Goal: Task Accomplishment & Management: Manage account settings

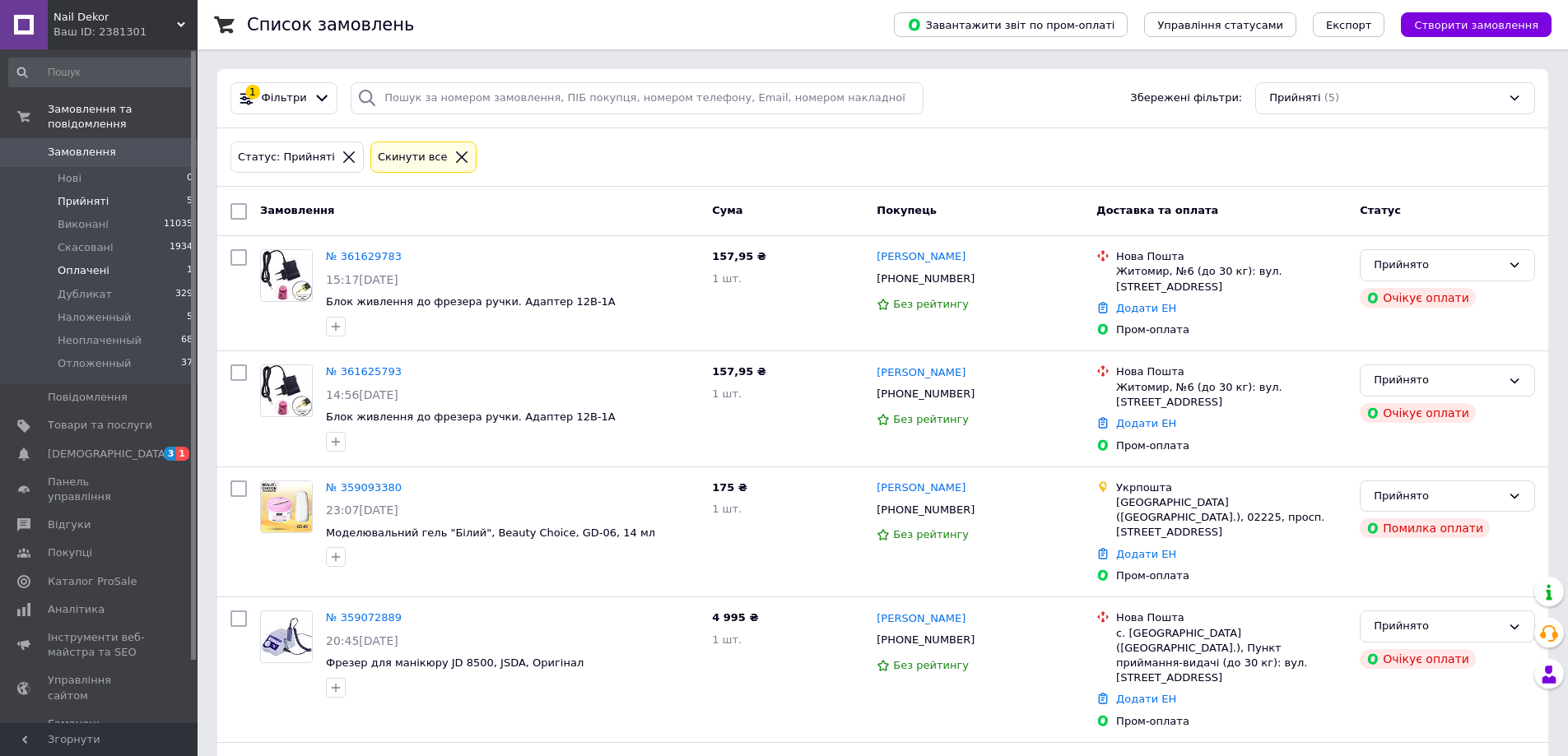
click at [75, 264] on span "Оплачені" at bounding box center [83, 271] width 52 height 15
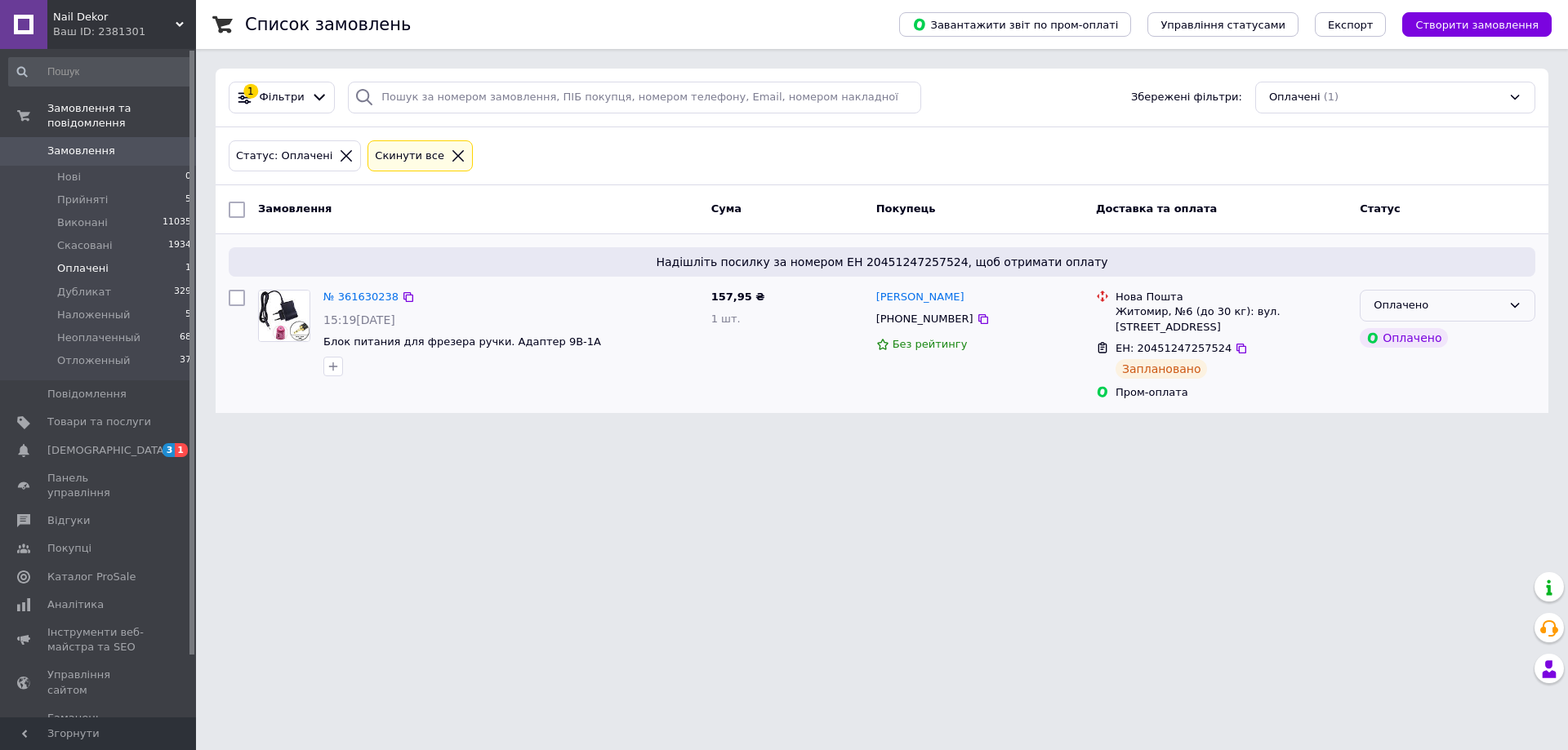
click at [1505, 303] on div "Оплачено" at bounding box center [1447, 305] width 176 height 32
click at [1406, 343] on li "Прийнято" at bounding box center [1447, 340] width 174 height 30
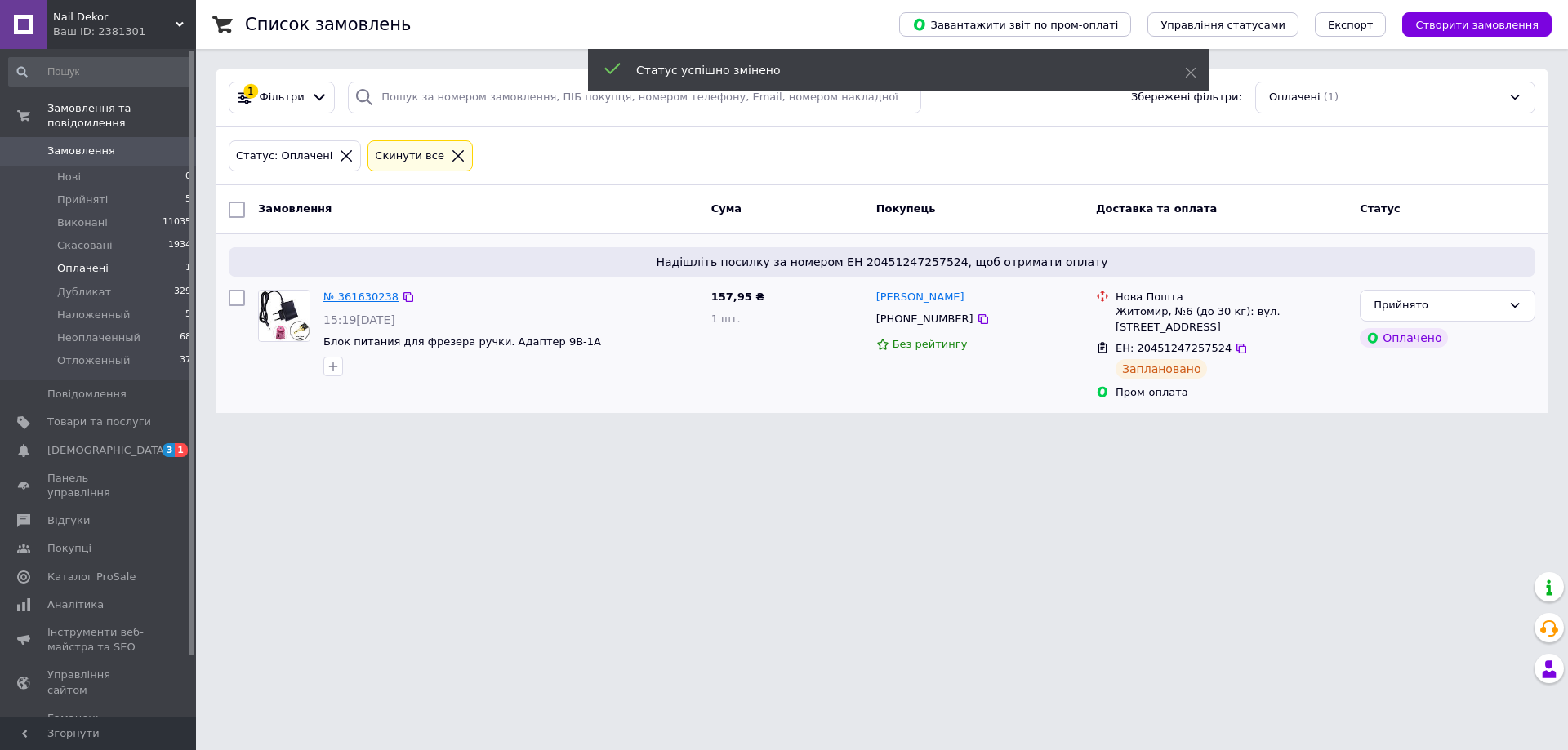
click at [360, 295] on link "№ 361630238" at bounding box center [361, 296] width 75 height 12
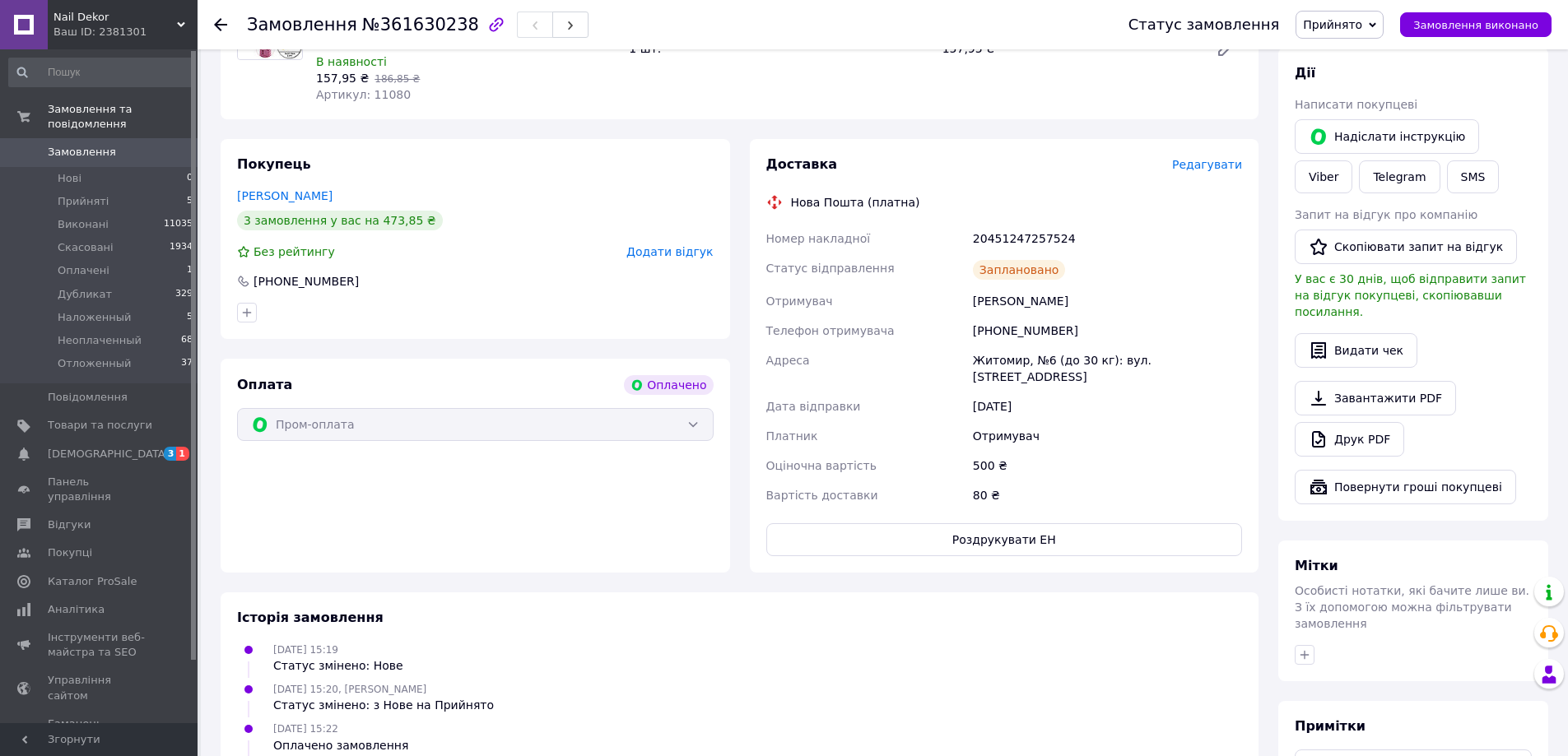
scroll to position [397, 0]
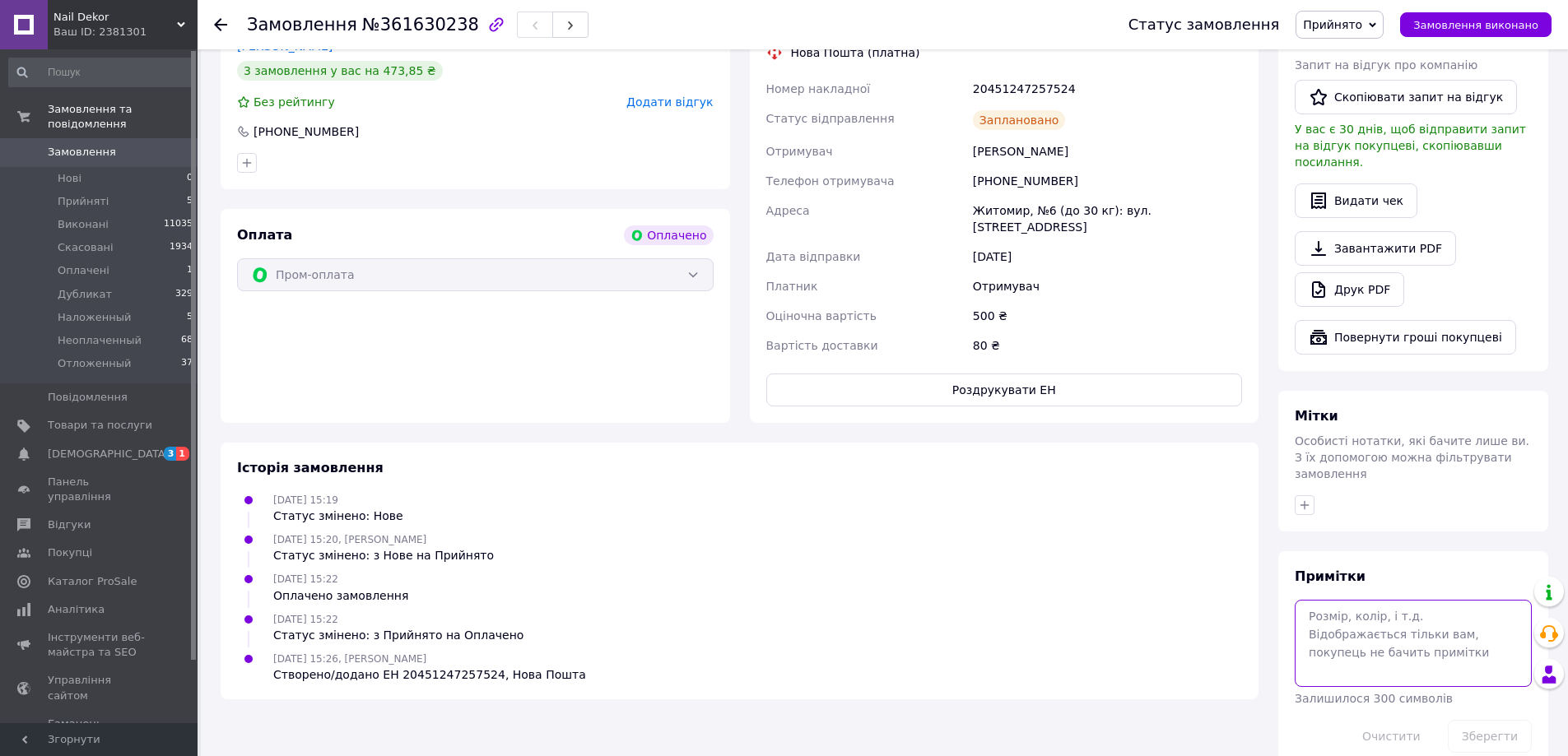
click at [1345, 605] on textarea at bounding box center [1413, 644] width 237 height 88
type textarea "ПРОМ-ОПЛАТА 252,42грн"
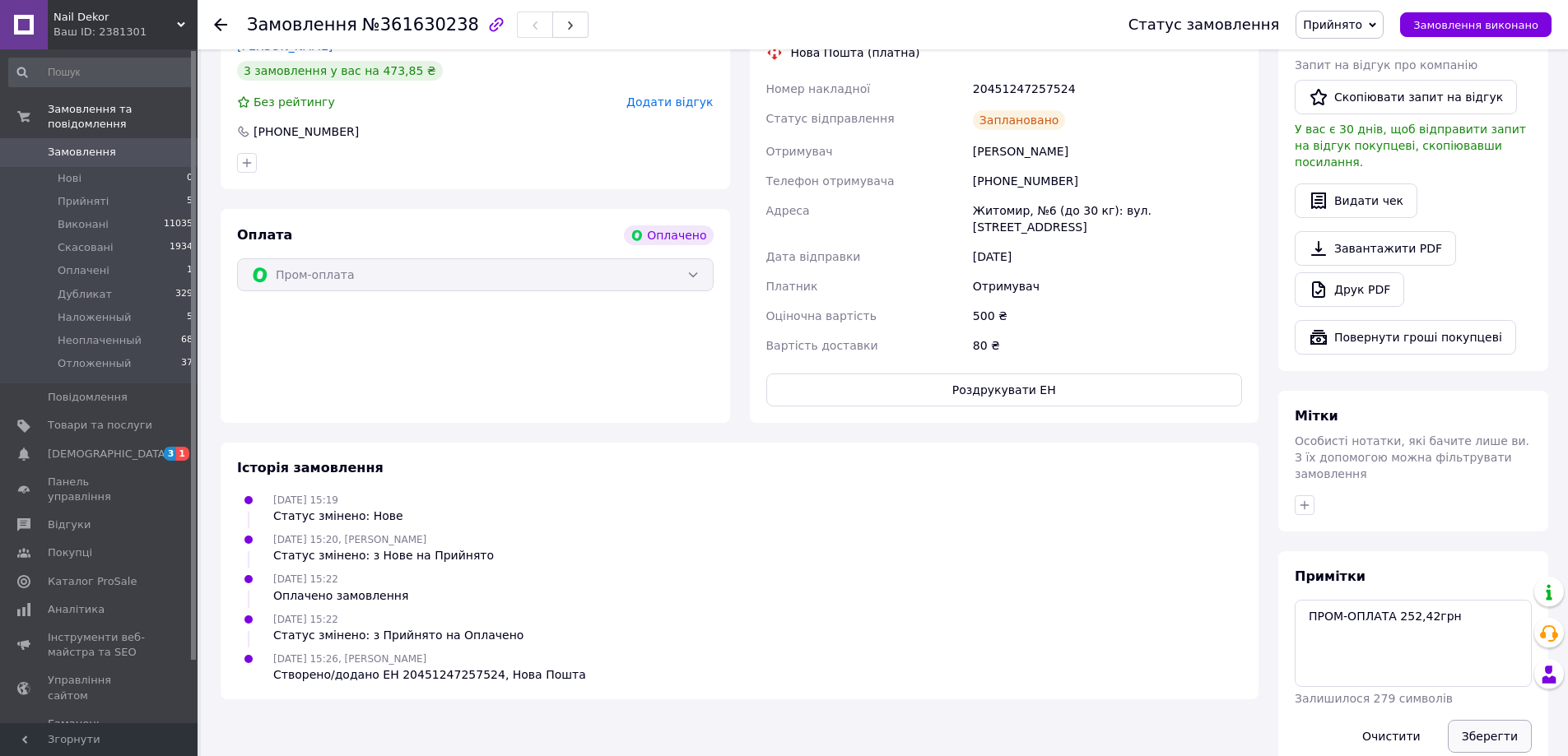
click at [1488, 720] on button "Зберегти" at bounding box center [1489, 737] width 84 height 33
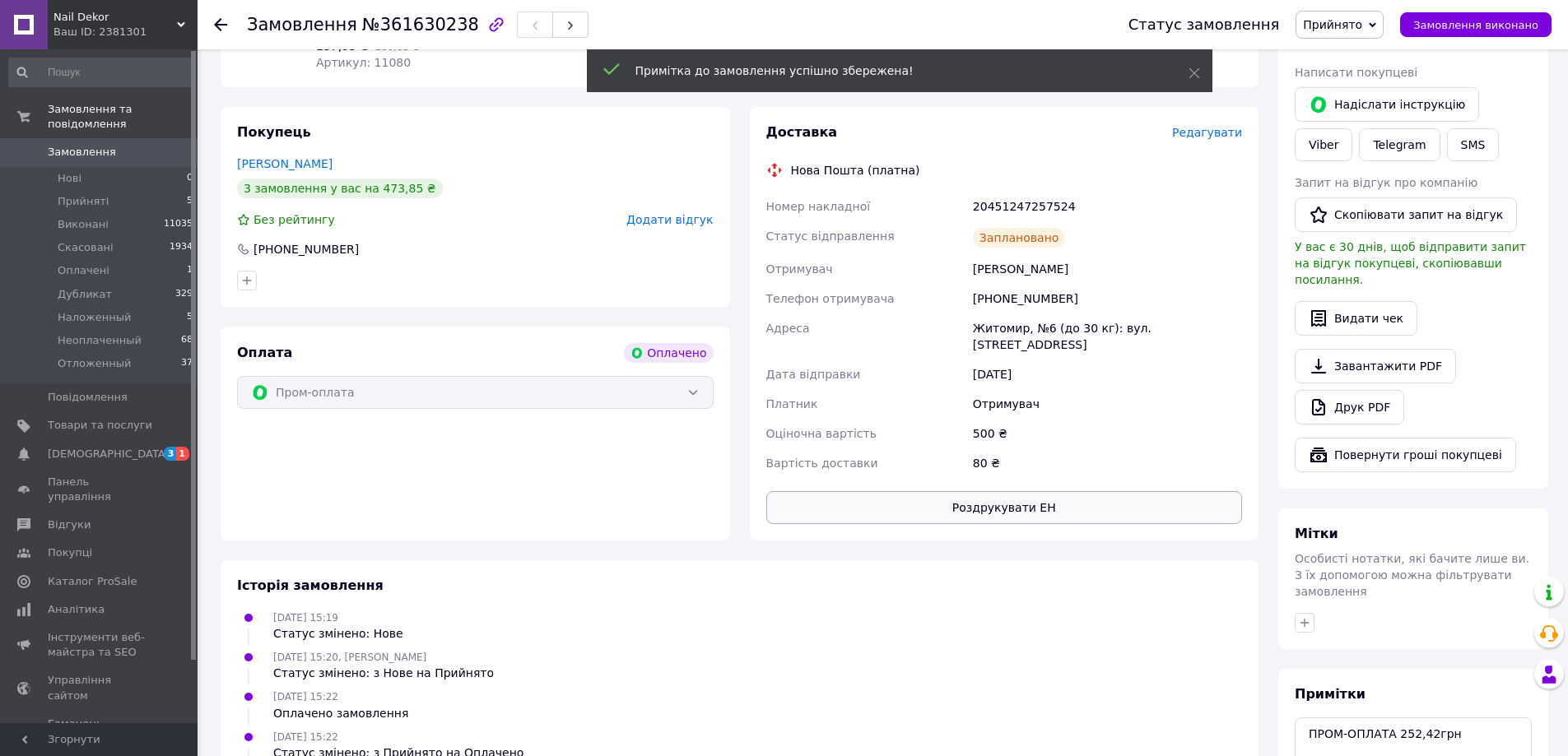
scroll to position [232, 0]
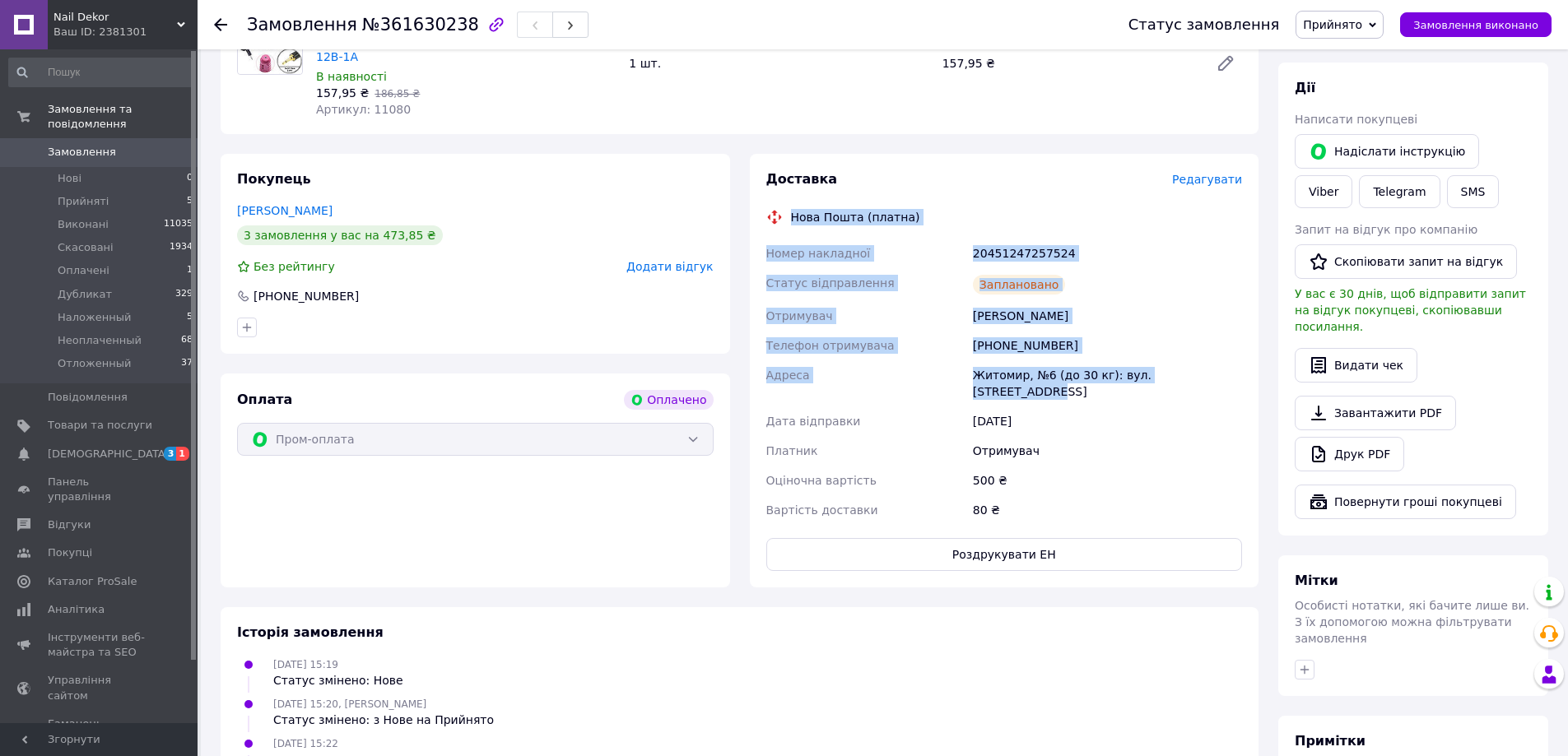
drag, startPoint x: 793, startPoint y: 204, endPoint x: 1210, endPoint y: 356, distance: 443.8
click at [1210, 356] on div "Доставка Редагувати Нова Пошта (платна) Номер накладної 20451247257524 Статус в…" at bounding box center [1005, 370] width 477 height 400
copy div "Нова Пошта (платна) Номер накладної 20451247257524 Статус відправлення Запланов…"
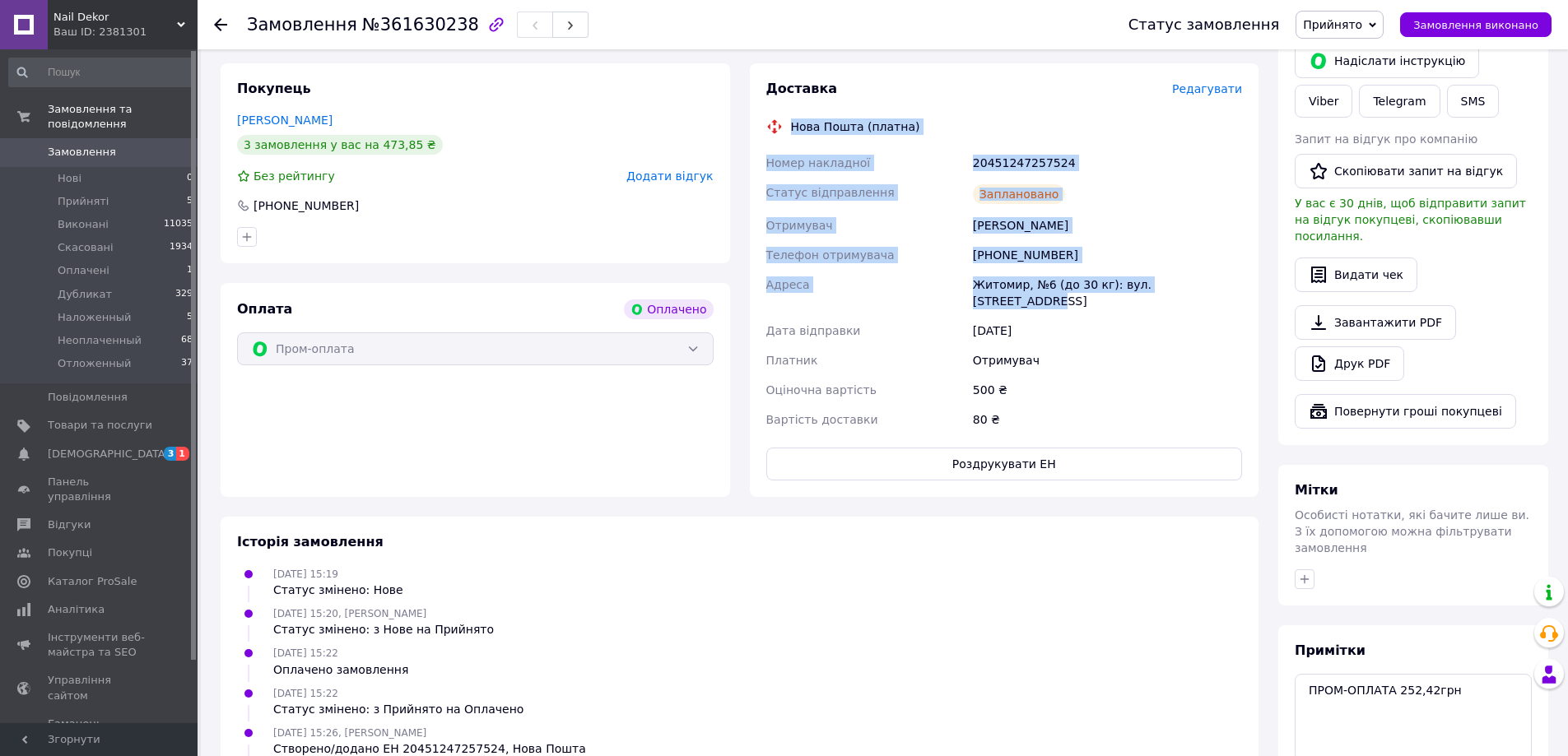
scroll to position [329, 0]
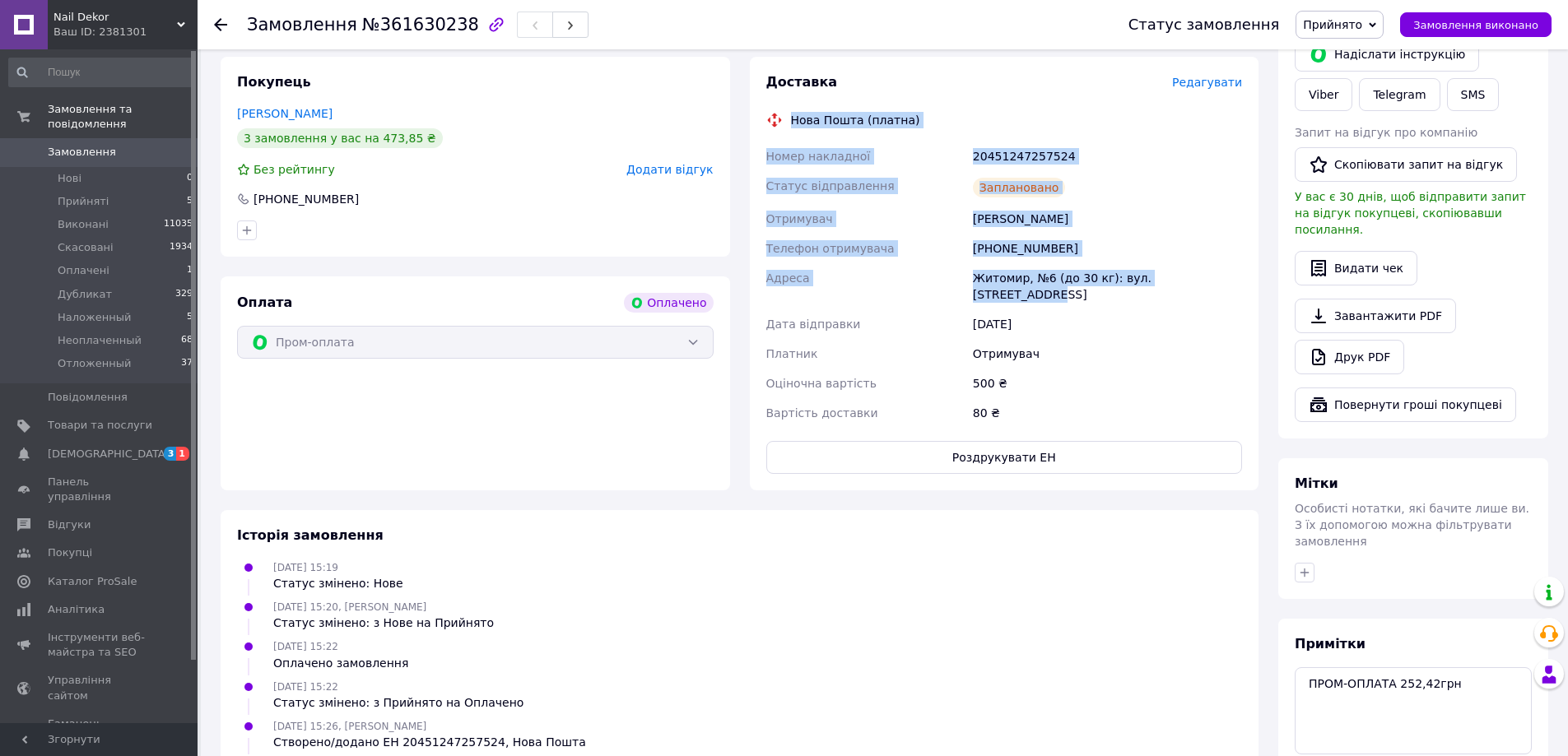
click at [1362, 26] on span "Прийнято" at bounding box center [1332, 25] width 60 height 13
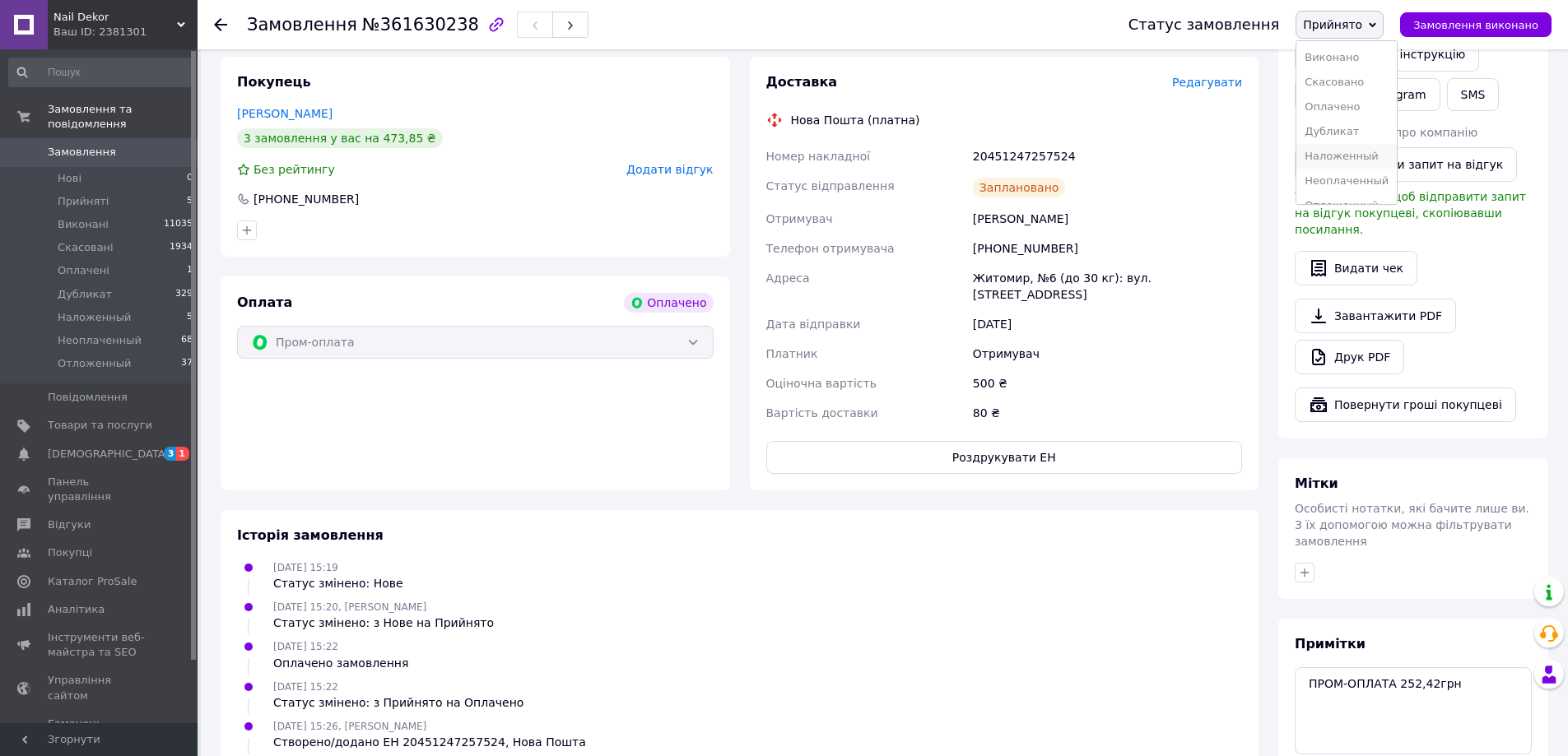
click at [1372, 156] on li "Наложенный" at bounding box center [1346, 156] width 101 height 25
click at [991, 204] on div "[PERSON_NAME]" at bounding box center [1107, 219] width 276 height 30
click at [992, 204] on div "[PERSON_NAME]" at bounding box center [1107, 219] width 276 height 30
click at [1034, 234] on div "[PHONE_NUMBER]" at bounding box center [1107, 249] width 276 height 30
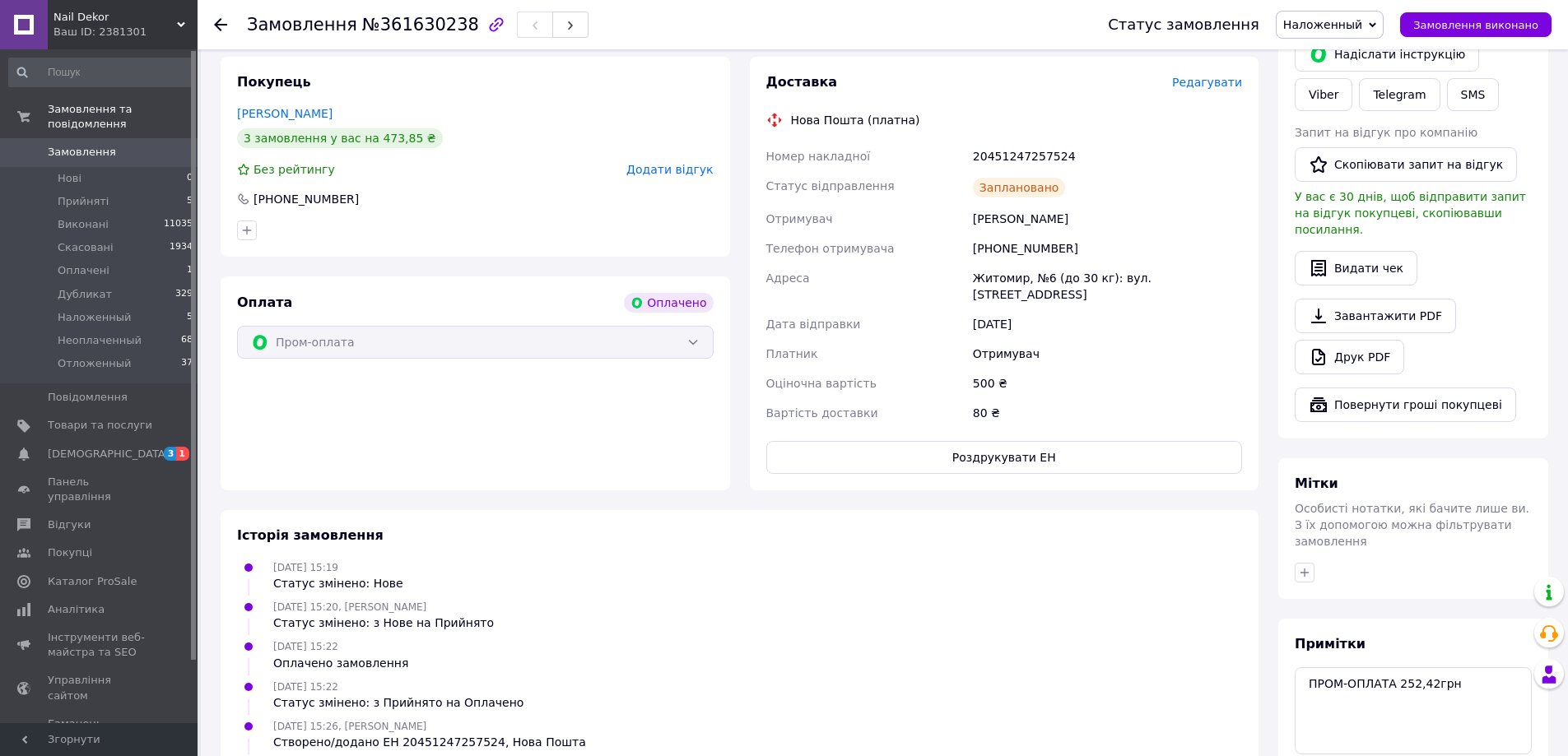
click at [1004, 204] on div "[PERSON_NAME]" at bounding box center [1107, 219] width 276 height 30
copy div "[PERSON_NAME]"
click at [1017, 234] on div "[PHONE_NUMBER]" at bounding box center [1107, 249] width 276 height 30
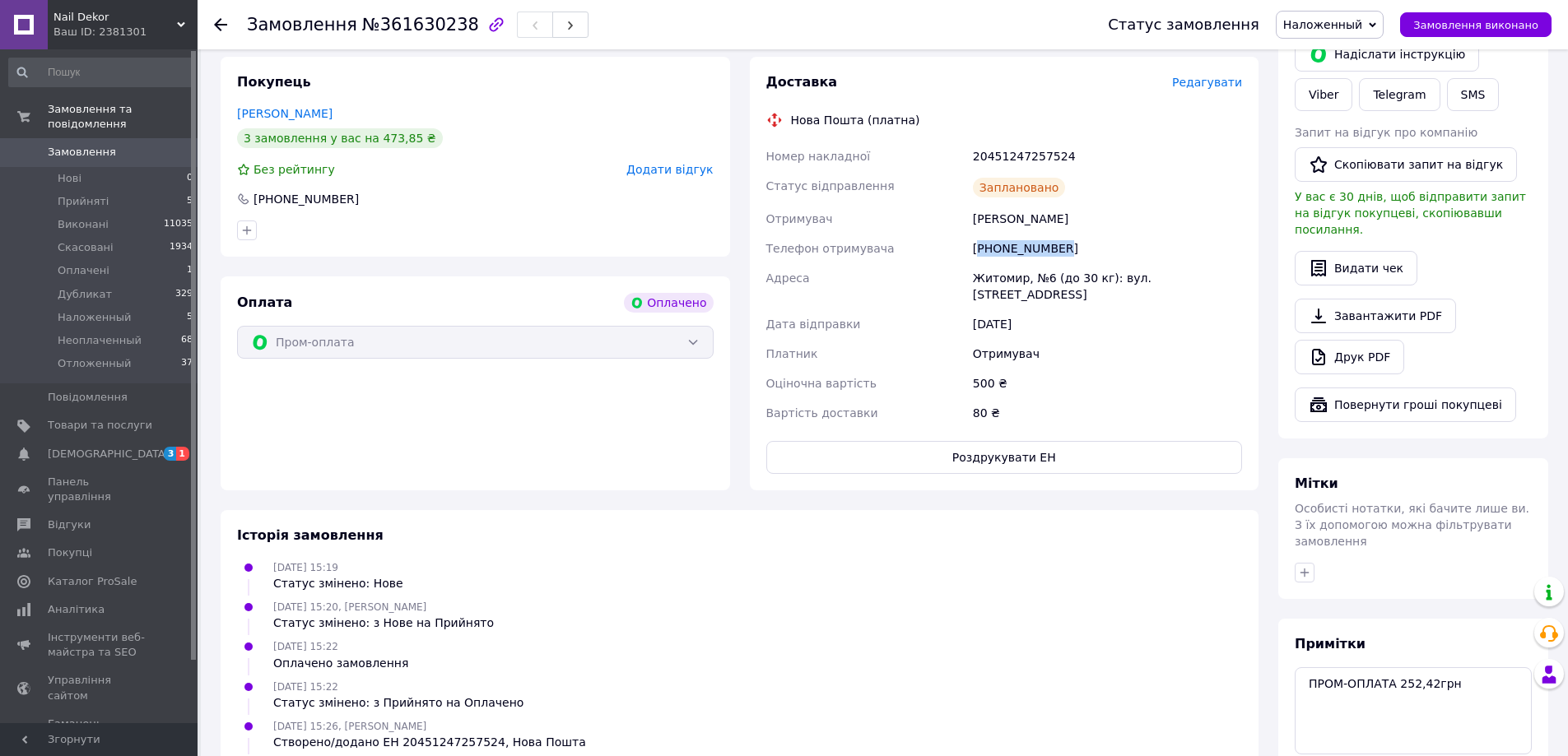
click at [1017, 234] on div "[PHONE_NUMBER]" at bounding box center [1107, 249] width 276 height 30
copy div "[PHONE_NUMBER]"
click at [993, 142] on div "20451247257524" at bounding box center [1107, 157] width 276 height 30
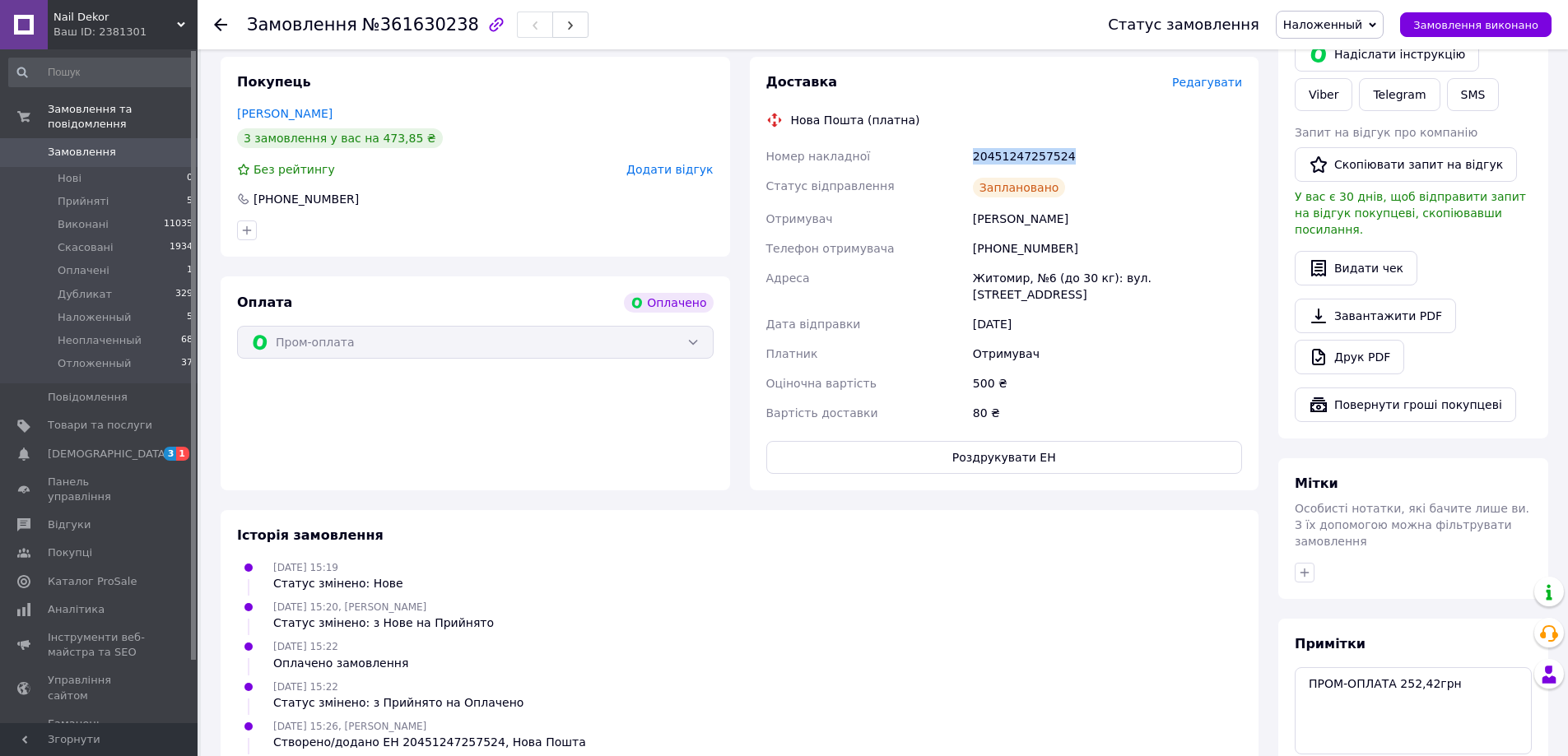
copy div "20451247257524"
click at [1052, 264] on div "Житомир, №6 (до 30 кг): вул. [STREET_ADDRESS]" at bounding box center [1107, 286] width 276 height 46
copy div "Житомир, №6 (до 30 кг): вул. [STREET_ADDRESS]"
